Goal: Information Seeking & Learning: Check status

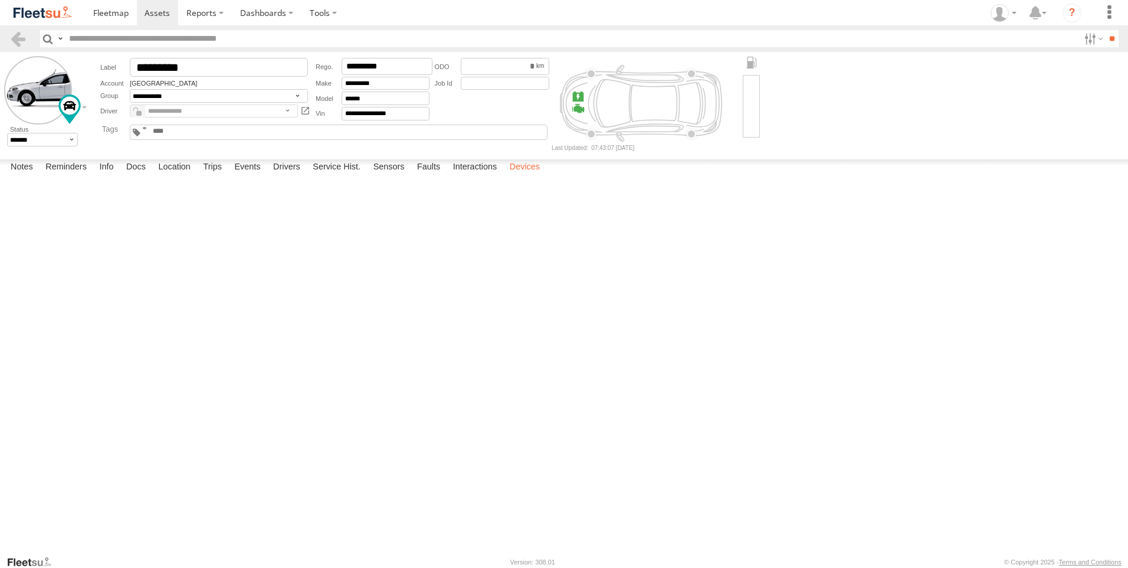
click at [532, 176] on label "Devices" at bounding box center [525, 167] width 42 height 17
click at [43, 17] on img at bounding box center [42, 13] width 61 height 16
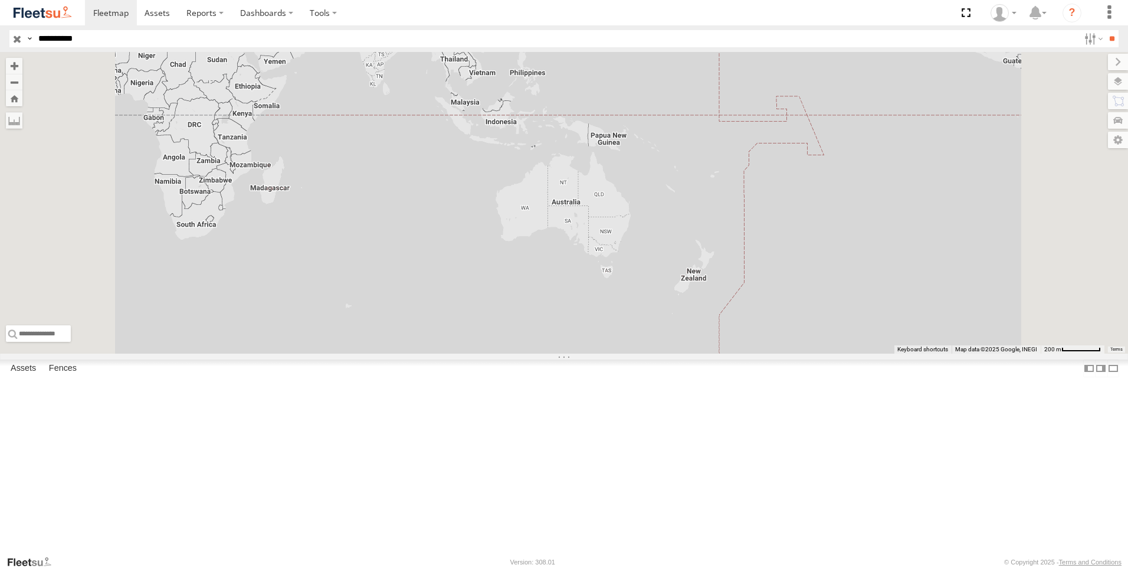
click at [126, 39] on input "*********" at bounding box center [557, 38] width 1046 height 17
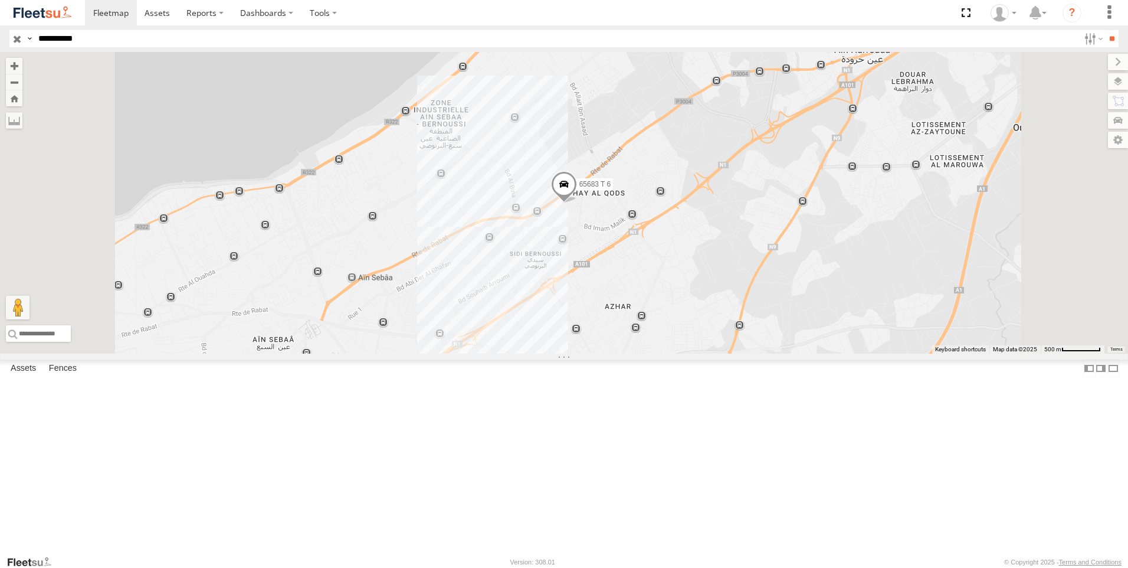
click at [0, 0] on div "65683 T 6 Morocco Logistics زنقة 9 تجزئة القدس ب سيدي البرنوصي 33.61746 -7.4933…" at bounding box center [0, 0] width 0 height 0
click at [0, 0] on div "65683 T 6" at bounding box center [0, 0] width 0 height 0
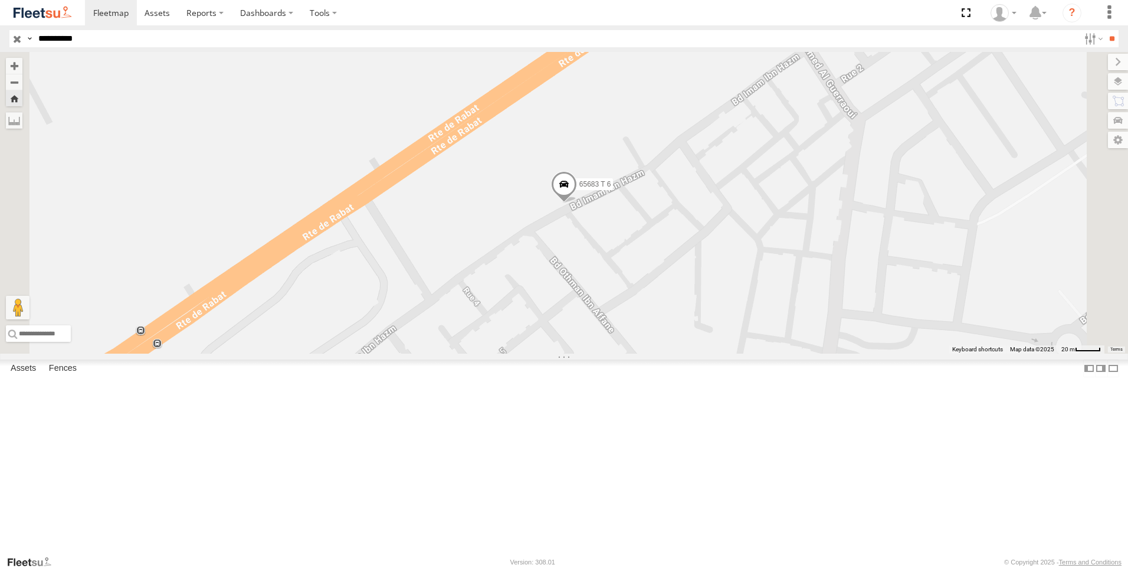
click at [0, 0] on div "65683 T 6" at bounding box center [0, 0] width 0 height 0
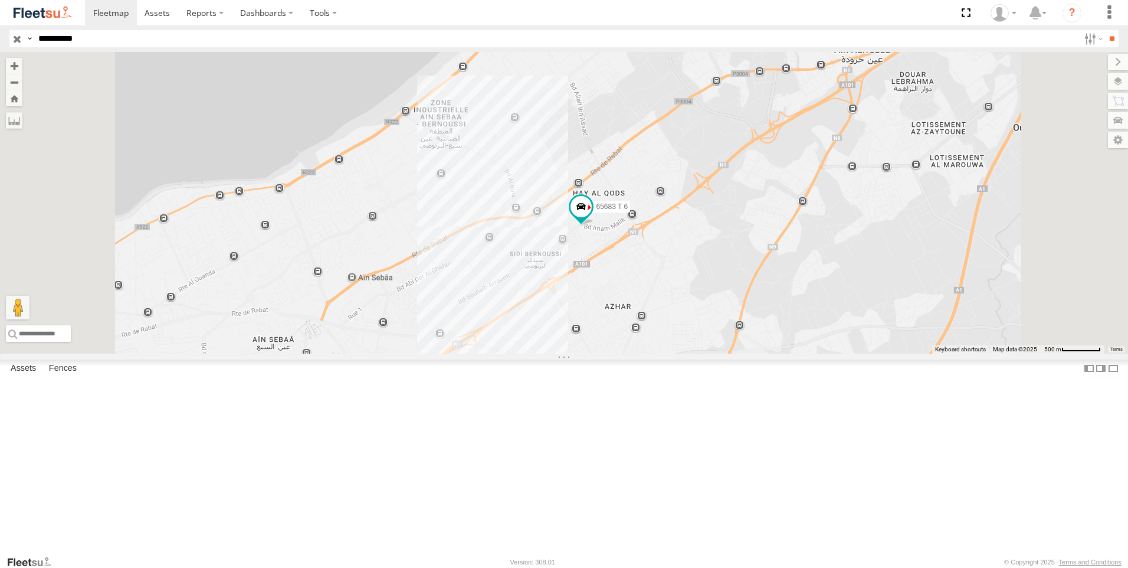
click at [19, 35] on input "button" at bounding box center [16, 38] width 15 height 17
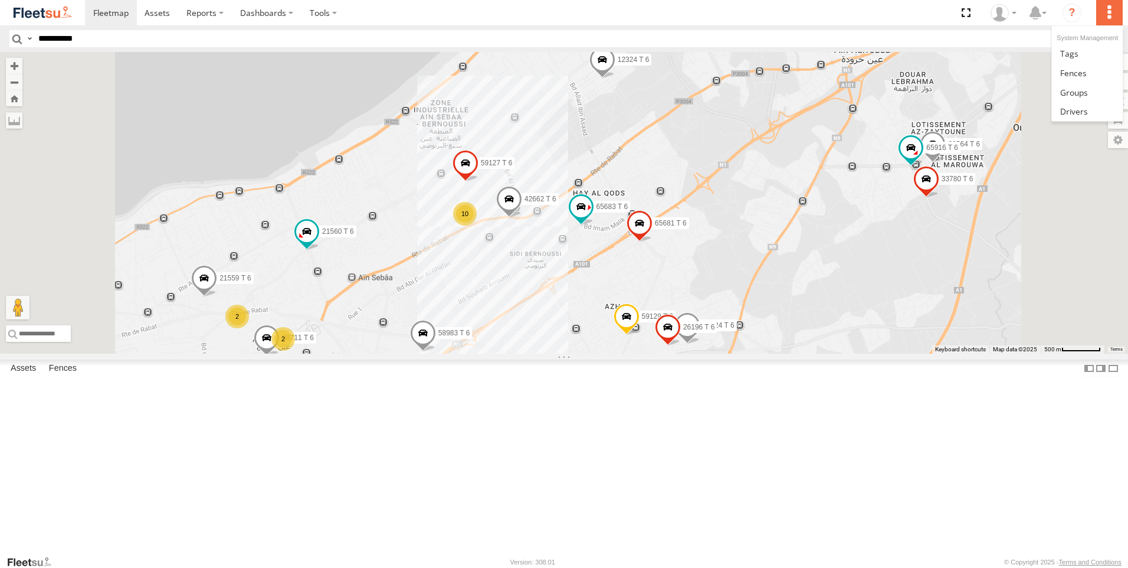
click at [1109, 12] on label at bounding box center [1109, 12] width 26 height 25
click at [1066, 17] on icon "?" at bounding box center [1072, 13] width 19 height 19
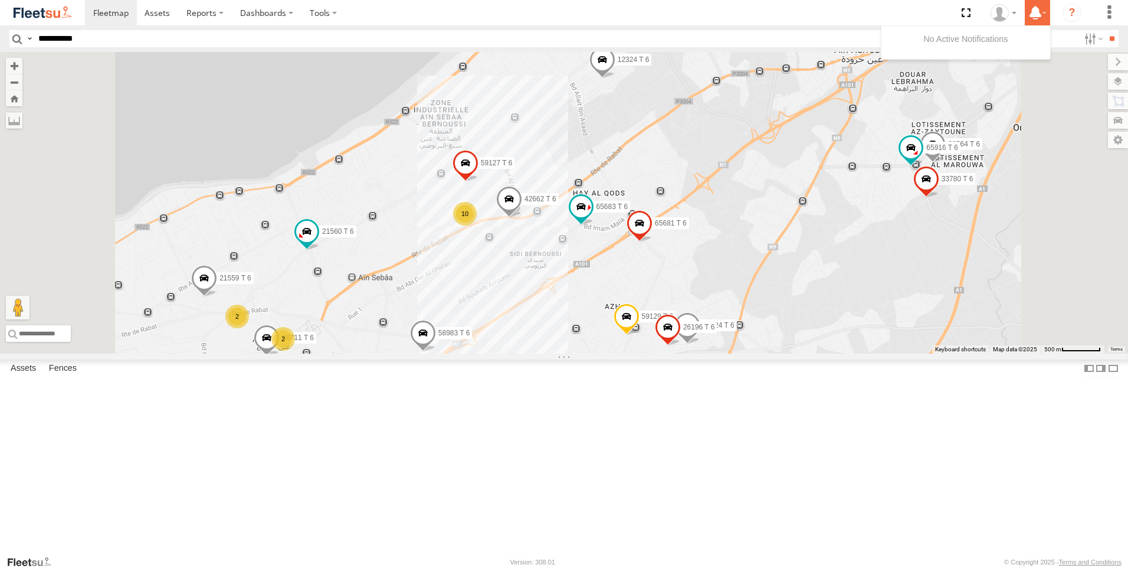
click at [1033, 14] on icon at bounding box center [1035, 12] width 21 height 15
click at [1000, 16] on icon at bounding box center [1000, 13] width 18 height 18
click at [893, 11] on section at bounding box center [605, 12] width 1040 height 25
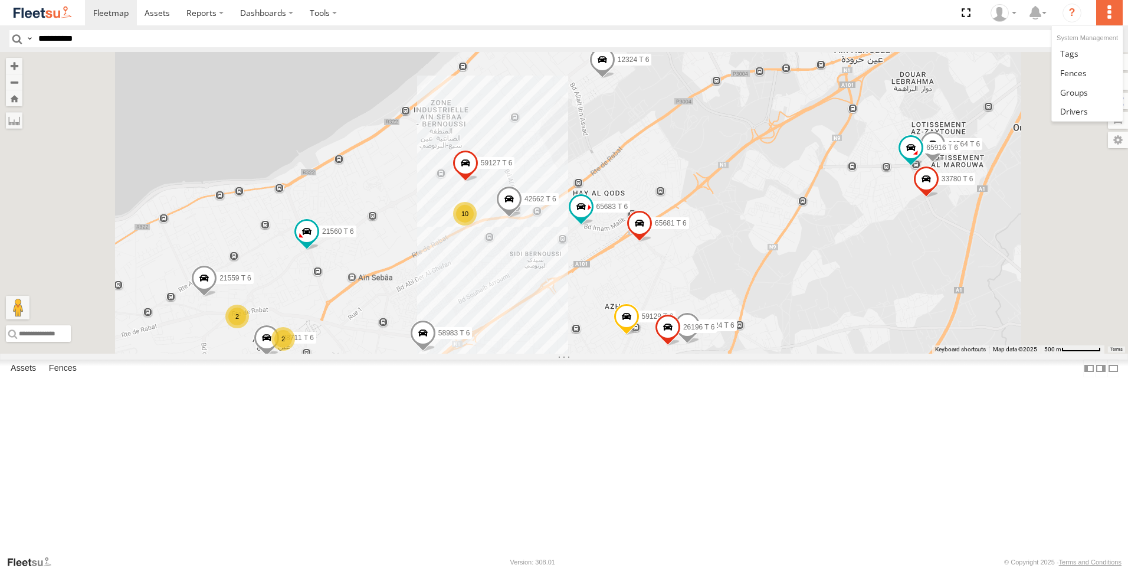
click at [1112, 21] on label at bounding box center [1109, 12] width 26 height 25
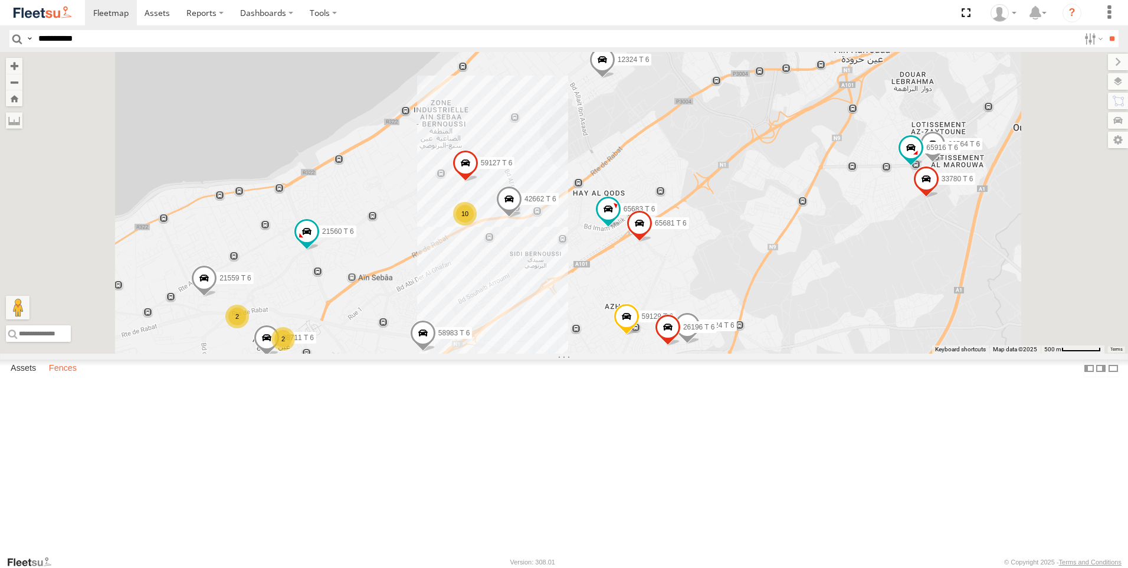
click at [68, 376] on label "Fences" at bounding box center [63, 368] width 40 height 17
click at [35, 376] on label "Assets" at bounding box center [23, 368] width 37 height 17
click at [161, 17] on span at bounding box center [157, 12] width 25 height 11
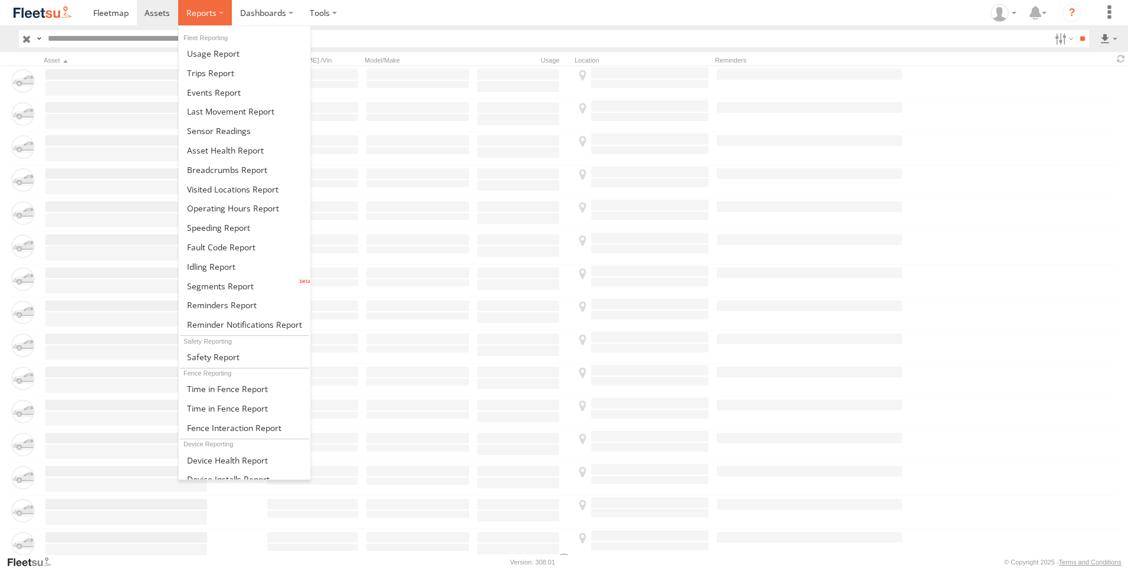
click at [214, 15] on span at bounding box center [201, 12] width 30 height 11
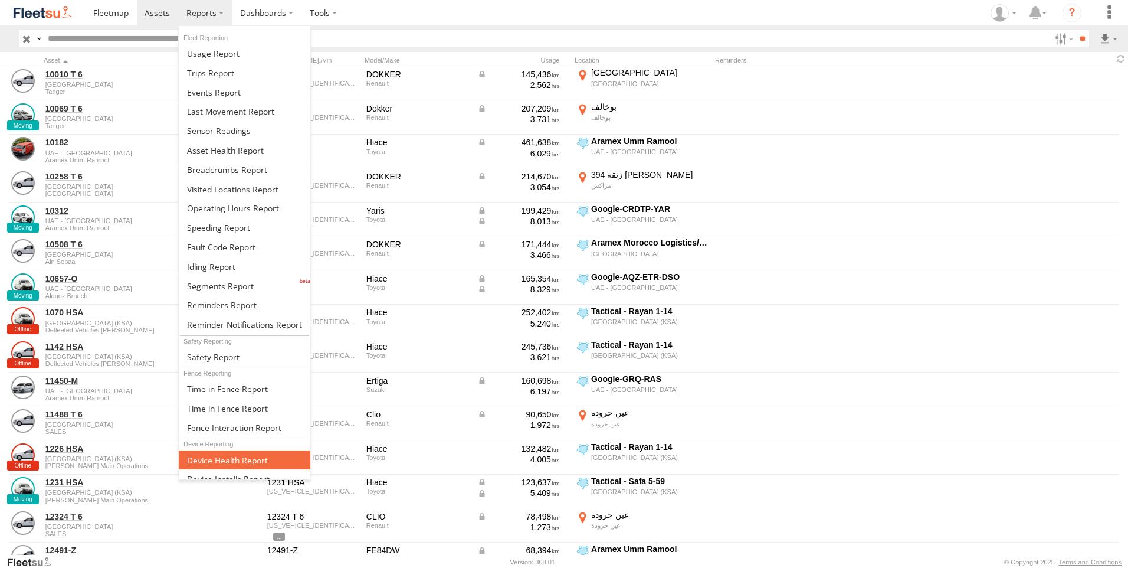
click at [242, 461] on span at bounding box center [227, 459] width 81 height 11
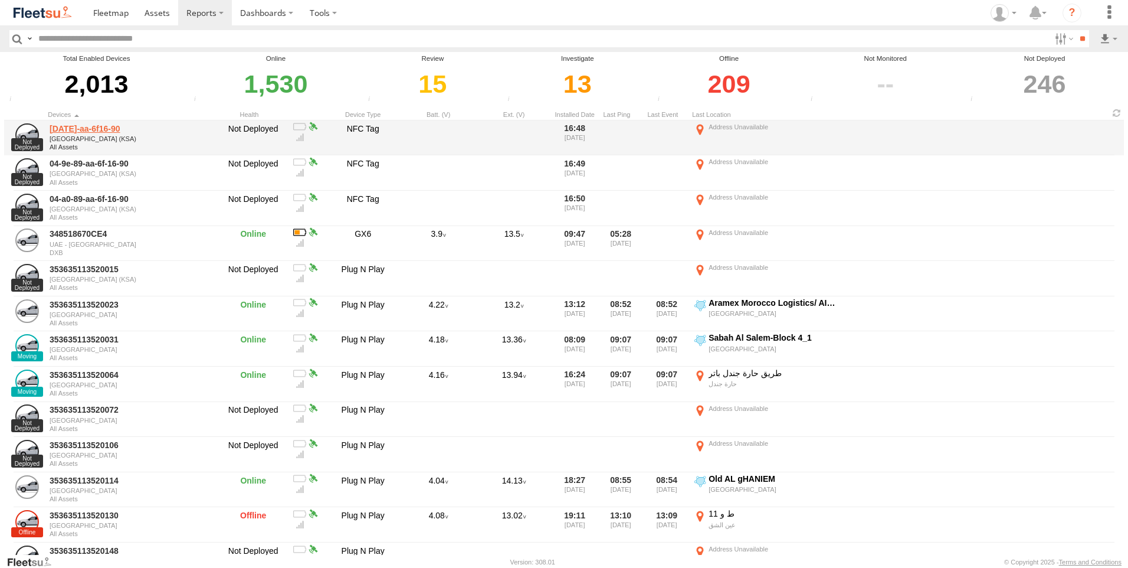
click at [96, 130] on link "[DATE]-aa-6f16-90" at bounding box center [131, 128] width 162 height 11
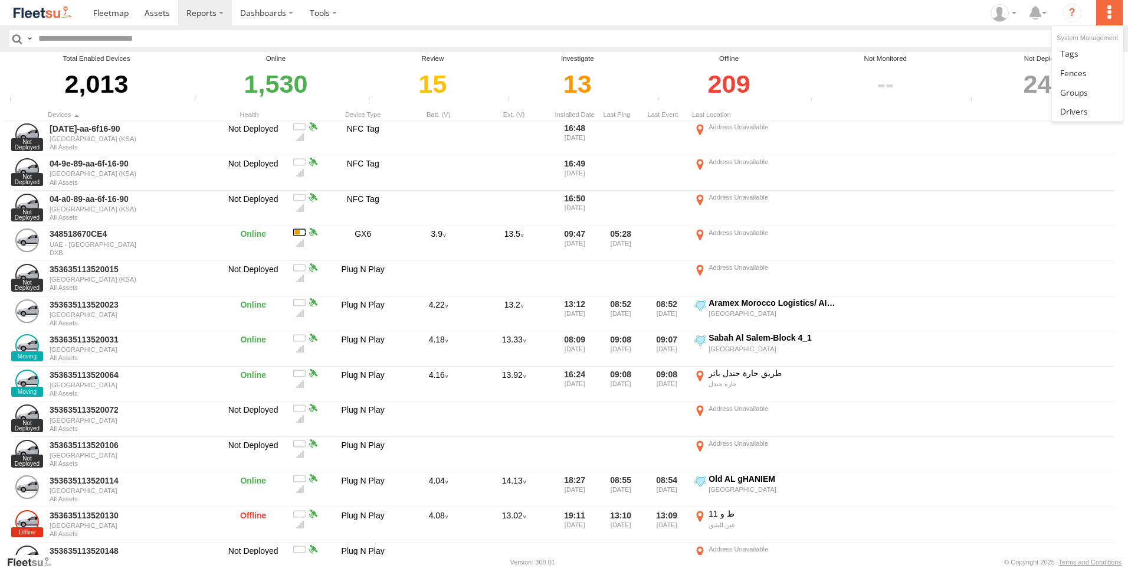
click at [1109, 16] on label at bounding box center [1109, 12] width 26 height 25
click at [48, 15] on img at bounding box center [42, 13] width 61 height 16
